Goal: Find contact information: Find contact information

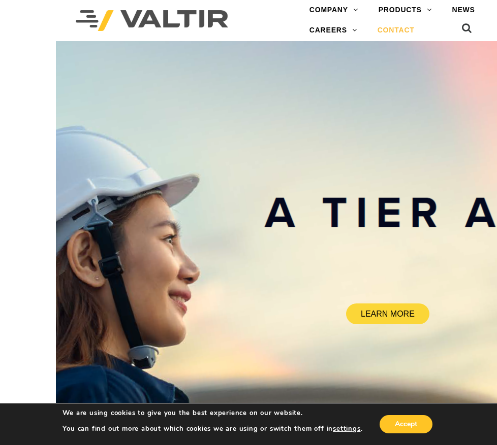
click at [395, 29] on link "CONTACT" at bounding box center [395, 30] width 57 height 20
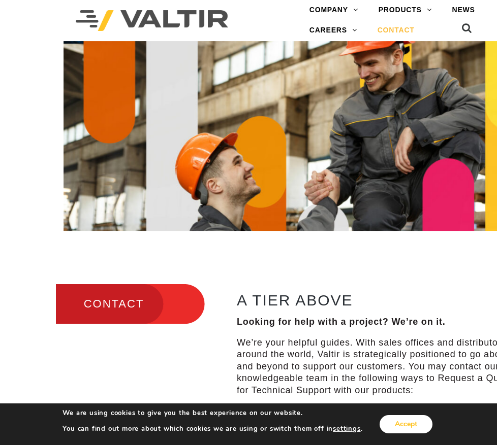
click at [388, 423] on button "Accept" at bounding box center [405, 424] width 53 height 18
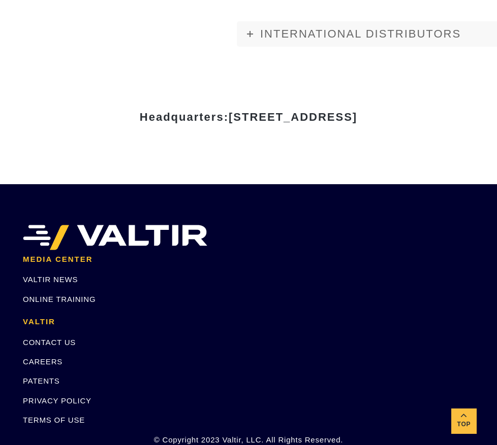
scroll to position [1320, 0]
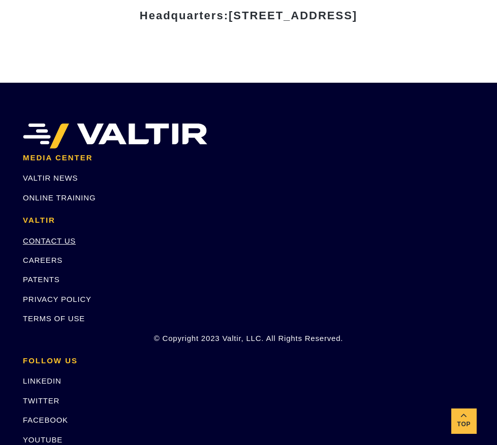
click at [56, 237] on link "CONTACT US" at bounding box center [49, 241] width 53 height 9
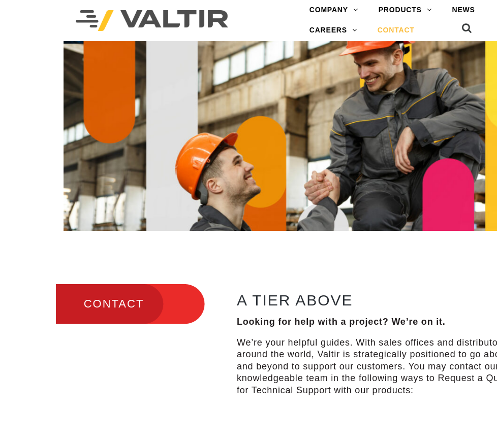
scroll to position [203, 0]
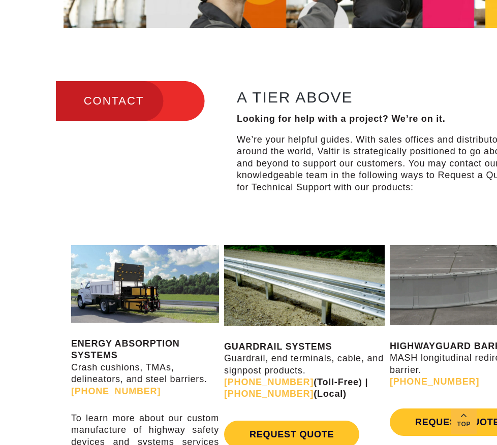
click at [84, 203] on div "CONTACT A TIER ABOVE Looking for help with a project? We’re on it. We’re your h…" at bounding box center [304, 135] width 497 height 184
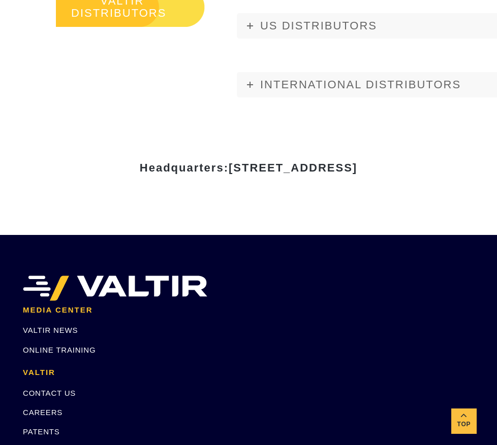
scroll to position [1219, 0]
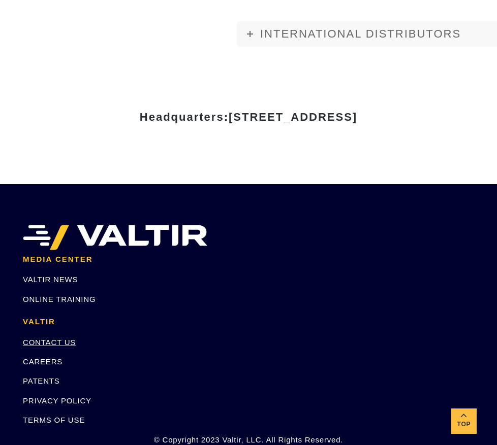
click at [56, 338] on link "CONTACT US" at bounding box center [49, 342] width 53 height 9
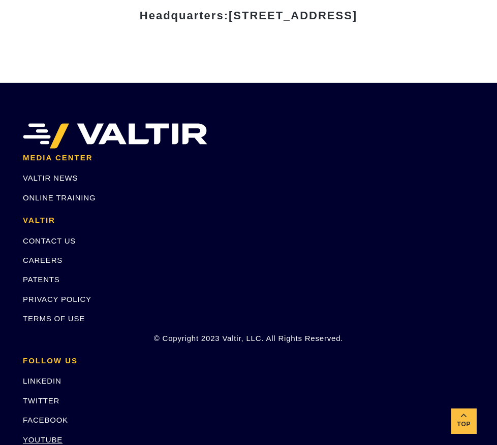
scroll to position [1371, 0]
